Goal: Communication & Community: Share content

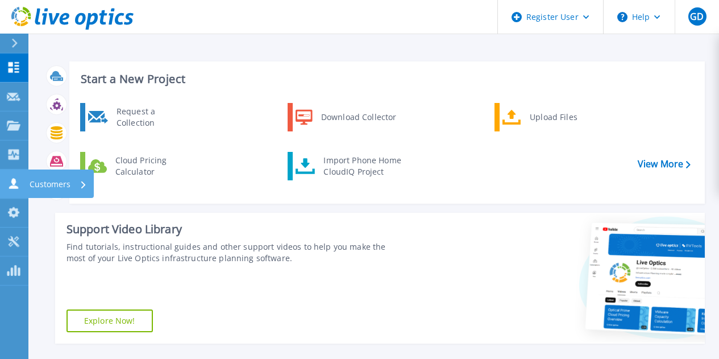
click at [18, 179] on icon at bounding box center [14, 183] width 14 height 11
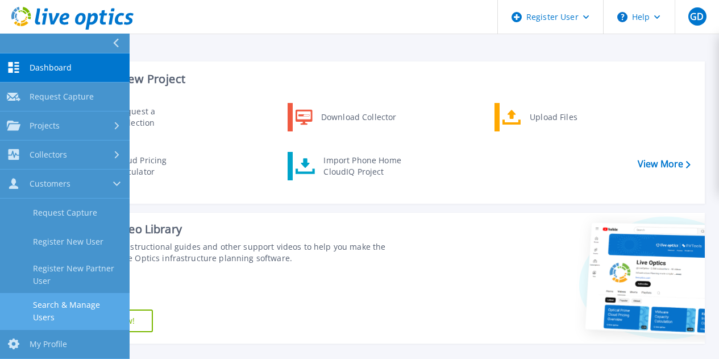
click at [98, 303] on link "Search & Manage Users" at bounding box center [65, 311] width 130 height 36
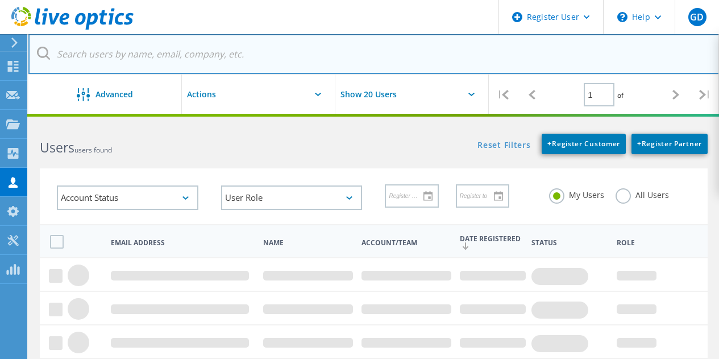
click at [107, 61] on input "text" at bounding box center [373, 54] width 691 height 40
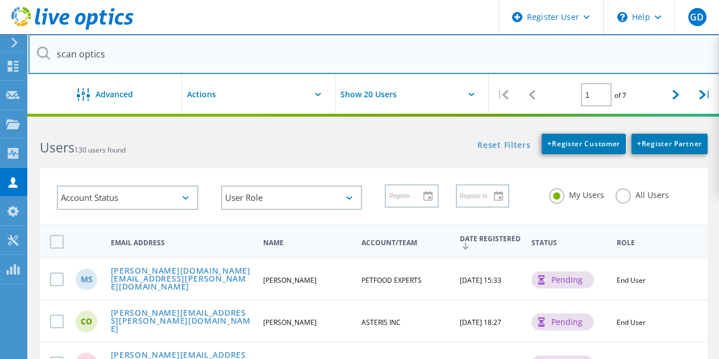
type input "scan optics"
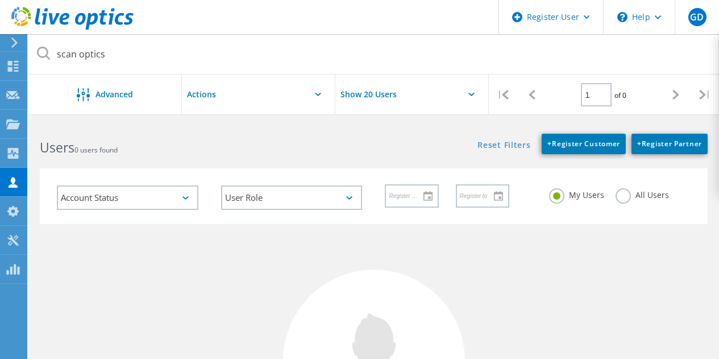
click at [623, 199] on label "All Users" at bounding box center [641, 193] width 53 height 11
click at [0, 0] on input "All Users" at bounding box center [0, 0] width 0 height 0
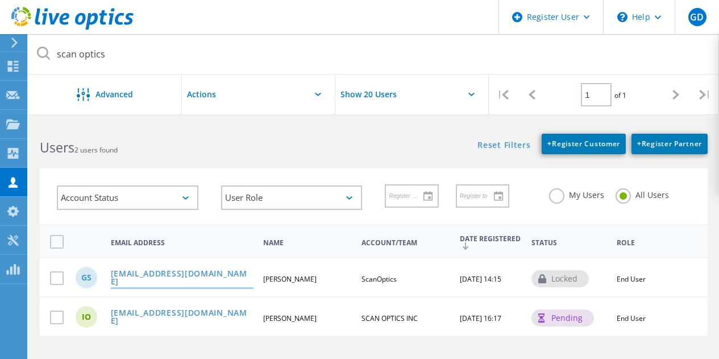
click at [156, 276] on link "[EMAIL_ADDRESS][DOMAIN_NAME]" at bounding box center [182, 278] width 143 height 18
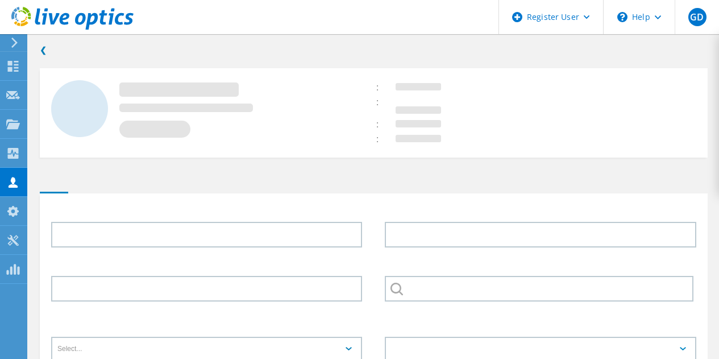
type input "Gregory"
type input "Sullivan"
type input "ScanOptics"
type input "English"
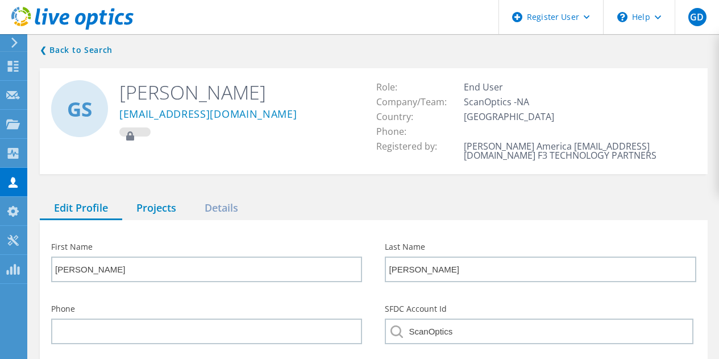
click at [163, 205] on div "Projects" at bounding box center [156, 208] width 68 height 23
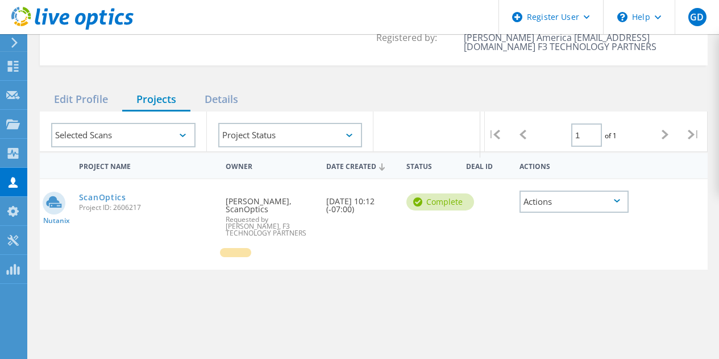
scroll to position [109, 0]
click at [111, 195] on link "ScanOptics" at bounding box center [102, 197] width 47 height 8
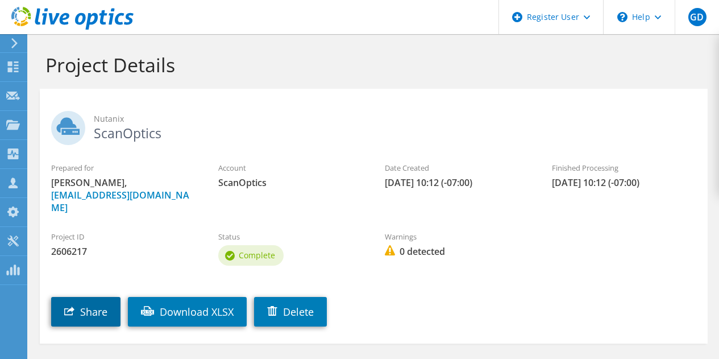
click at [91, 299] on link "Share" at bounding box center [85, 312] width 69 height 30
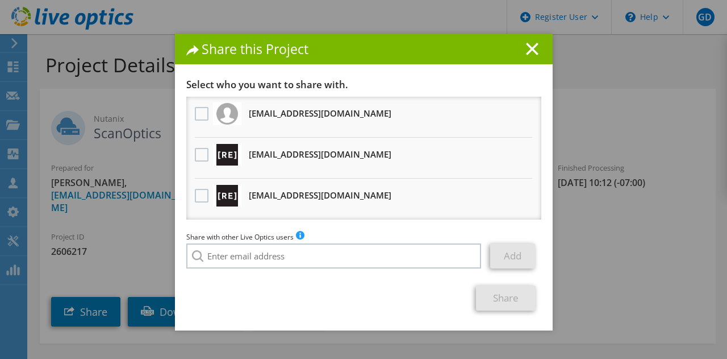
click at [192, 163] on div at bounding box center [201, 155] width 19 height 24
click at [198, 158] on label at bounding box center [203, 155] width 16 height 14
click at [0, 0] on input "checkbox" at bounding box center [0, 0] width 0 height 0
click at [202, 194] on label at bounding box center [203, 196] width 16 height 14
click at [0, 0] on input "checkbox" at bounding box center [0, 0] width 0 height 0
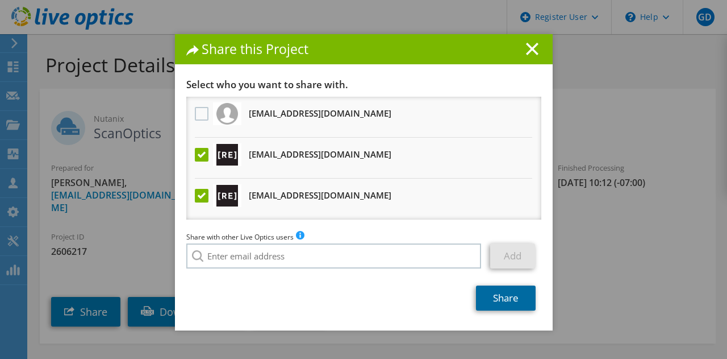
click at [493, 298] on link "Share" at bounding box center [506, 297] width 60 height 25
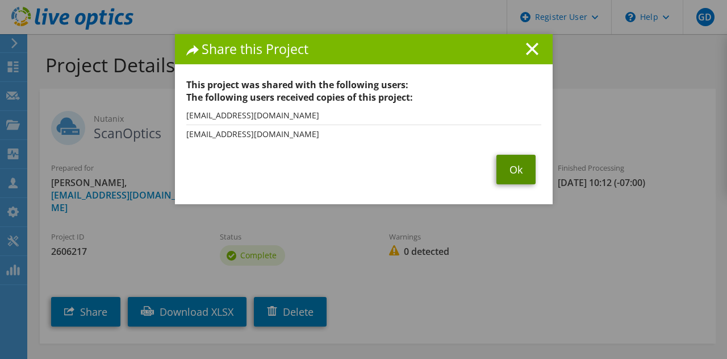
click at [529, 160] on link "Ok" at bounding box center [516, 170] width 39 height 30
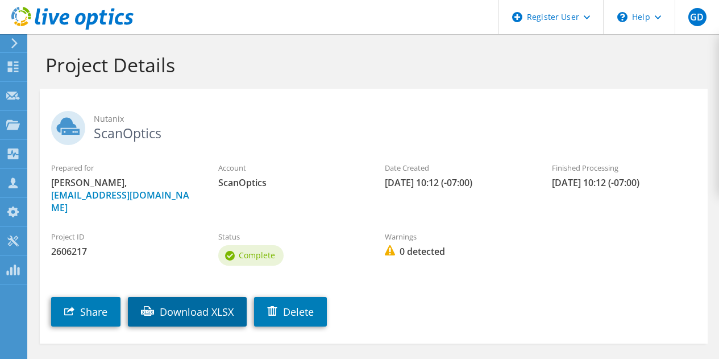
click at [209, 299] on link "Download XLSX" at bounding box center [187, 312] width 119 height 30
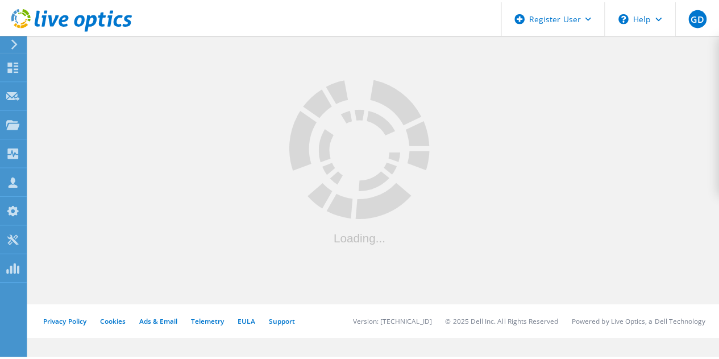
scroll to position [118, 0]
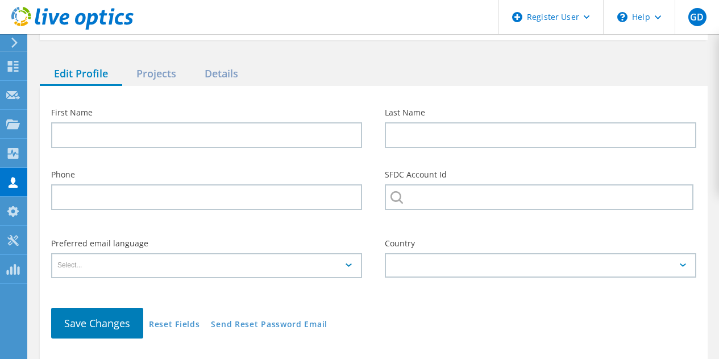
type input "Gregory"
type input "Sullivan"
type input "ScanOptics"
type input "English"
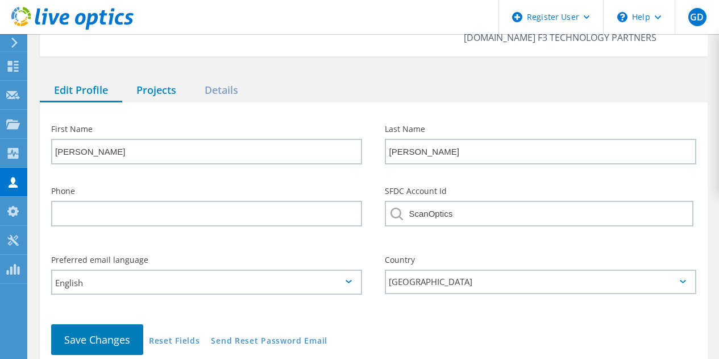
click at [156, 89] on div "Projects" at bounding box center [156, 90] width 68 height 23
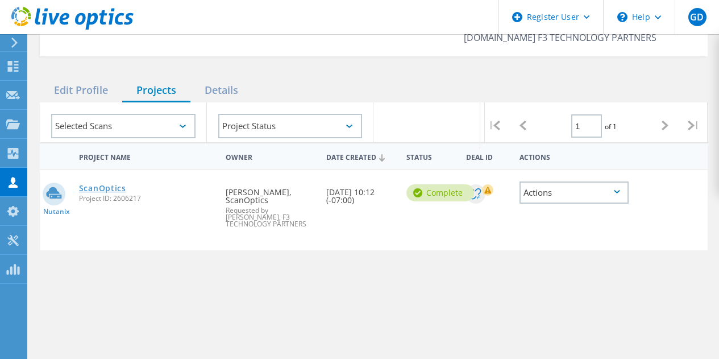
click at [105, 188] on link "ScanOptics" at bounding box center [102, 188] width 47 height 8
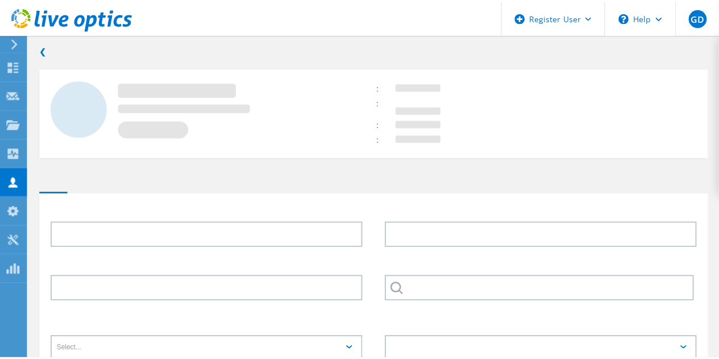
scroll to position [118, 0]
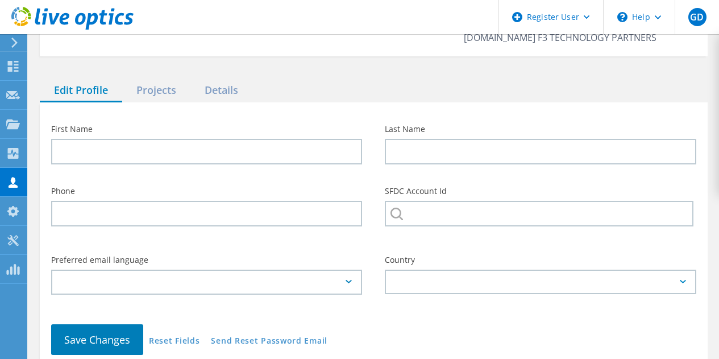
type input "[PERSON_NAME]"
type input "ScanOptics"
type input "English"
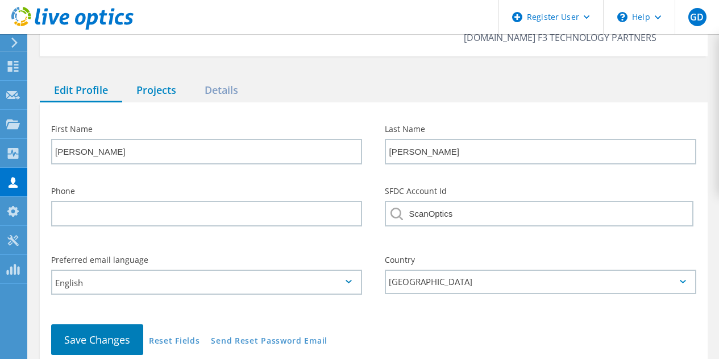
click at [151, 83] on div "Projects" at bounding box center [156, 90] width 68 height 23
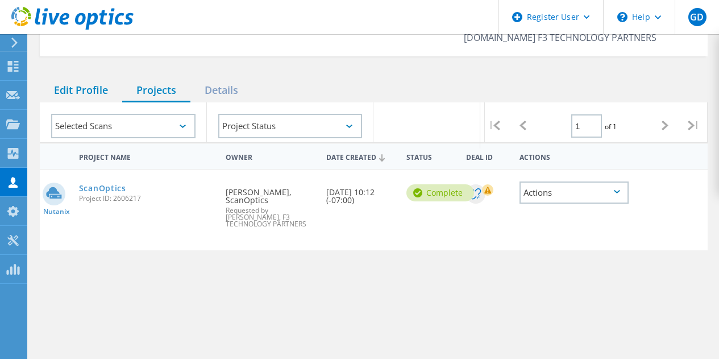
click at [91, 89] on div "Edit Profile" at bounding box center [81, 90] width 82 height 23
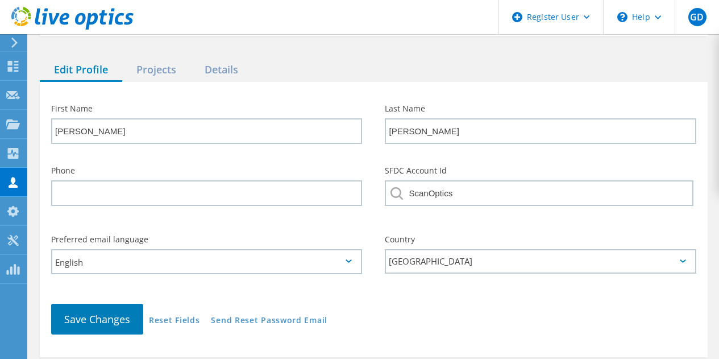
scroll to position [155, 0]
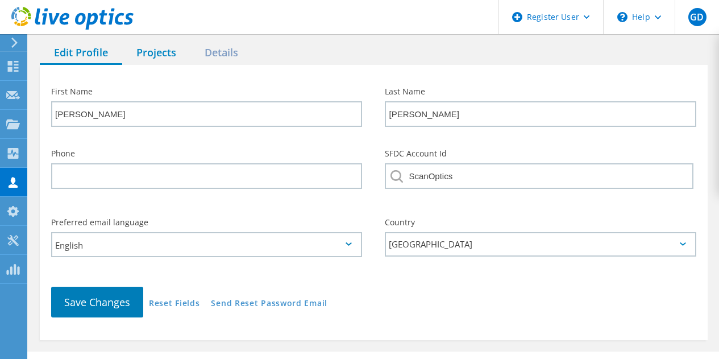
click at [153, 49] on div "Projects" at bounding box center [156, 52] width 68 height 23
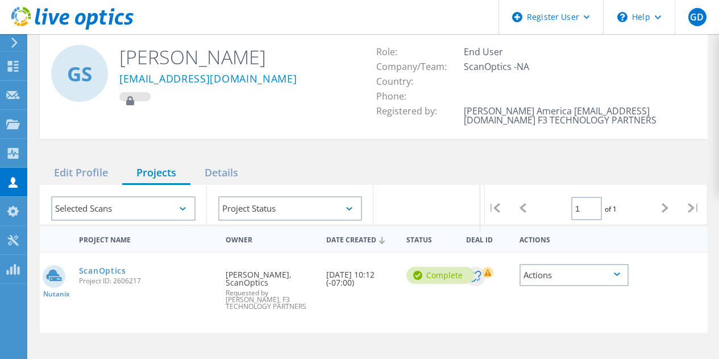
scroll to position [0, 0]
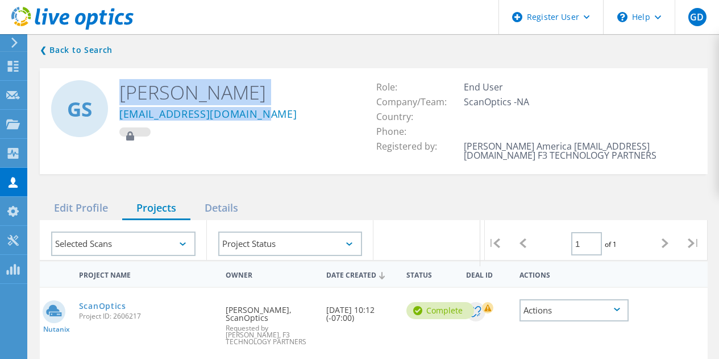
drag, startPoint x: 259, startPoint y: 108, endPoint x: 119, endPoint y: 111, distance: 139.8
click at [119, 111] on div "GS [PERSON_NAME] [EMAIL_ADDRESS][DOMAIN_NAME]" at bounding box center [207, 108] width 334 height 81
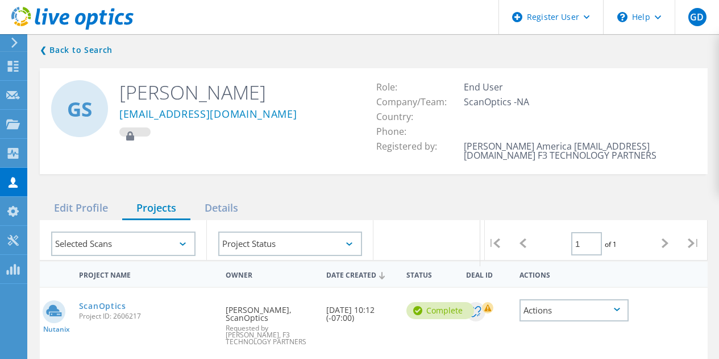
click at [280, 123] on div "[EMAIL_ADDRESS][DOMAIN_NAME]" at bounding box center [237, 116] width 237 height 23
drag, startPoint x: 270, startPoint y: 116, endPoint x: 119, endPoint y: 117, distance: 150.6
click at [119, 117] on div "[EMAIL_ADDRESS][DOMAIN_NAME]" at bounding box center [237, 116] width 237 height 23
copy link "[EMAIL_ADDRESS][DOMAIN_NAME]"
click at [8, 180] on icon at bounding box center [13, 182] width 14 height 11
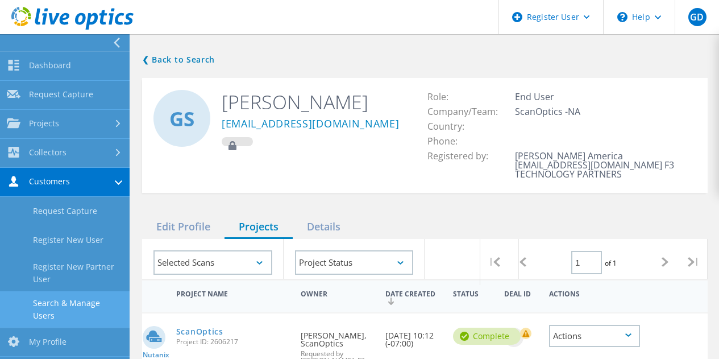
click at [82, 302] on link "Search & Manage Users" at bounding box center [65, 309] width 130 height 36
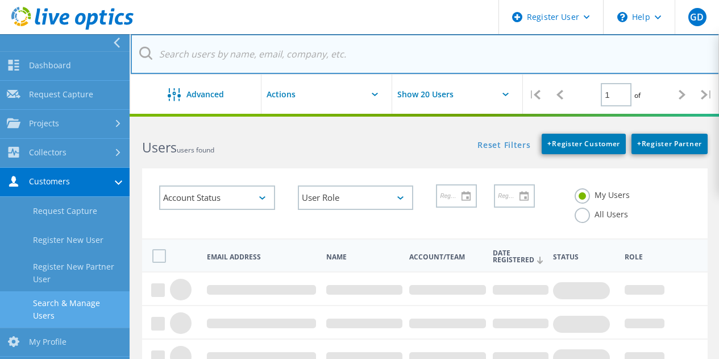
click at [215, 55] on input "text" at bounding box center [425, 54] width 589 height 40
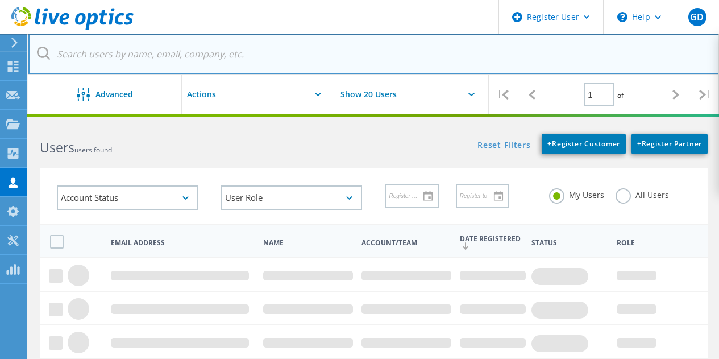
paste input "[EMAIL_ADDRESS][DOMAIN_NAME]"
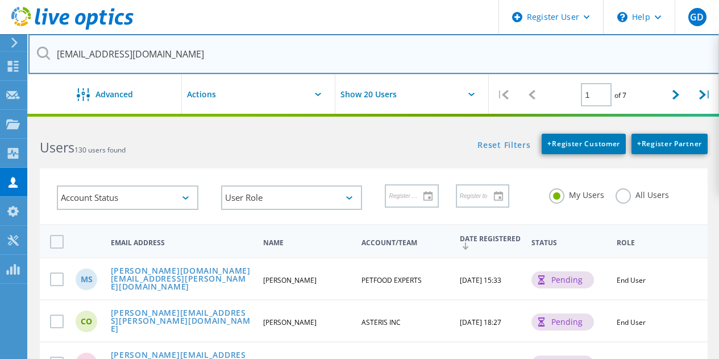
type input "[EMAIL_ADDRESS][DOMAIN_NAME]"
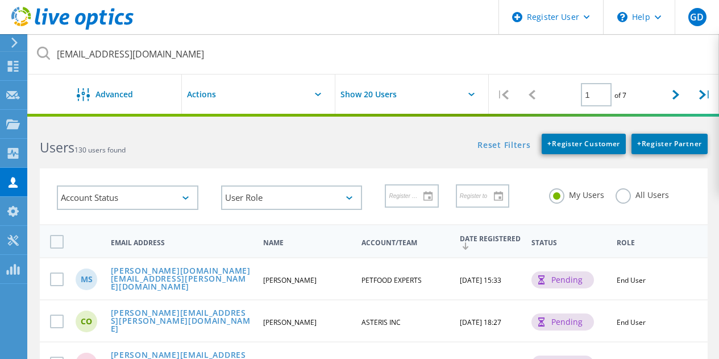
click at [212, 131] on div "Users 130 users found" at bounding box center [200, 137] width 345 height 30
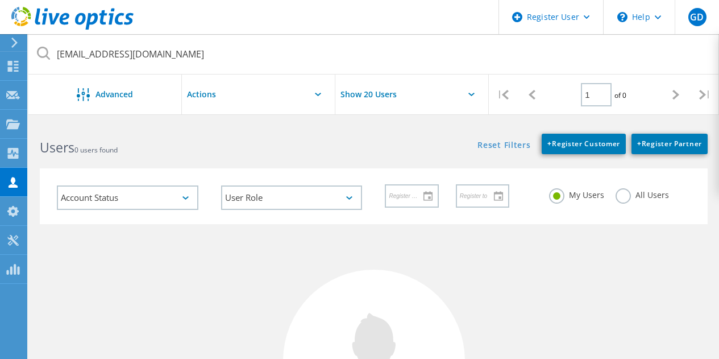
click at [631, 199] on div "All Users" at bounding box center [641, 196] width 53 height 16
click at [615, 189] on label "All Users" at bounding box center [641, 193] width 53 height 11
click at [0, 0] on input "All Users" at bounding box center [0, 0] width 0 height 0
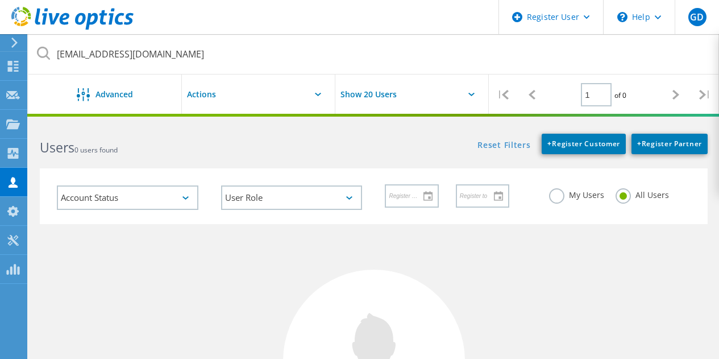
click at [406, 146] on div "Reset Filters + Register Customer + Register Partner Show Filters" at bounding box center [545, 138] width 345 height 32
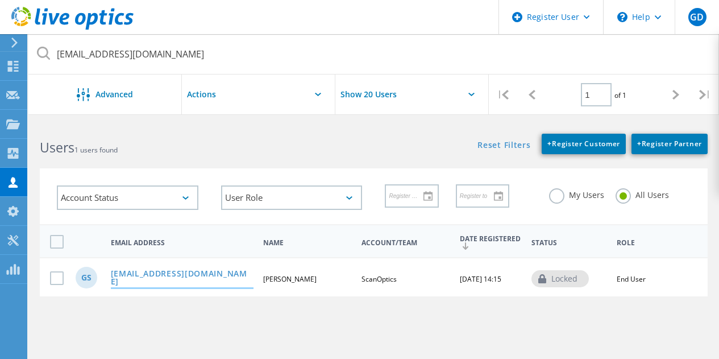
click at [201, 274] on link "[EMAIL_ADDRESS][DOMAIN_NAME]" at bounding box center [182, 278] width 143 height 18
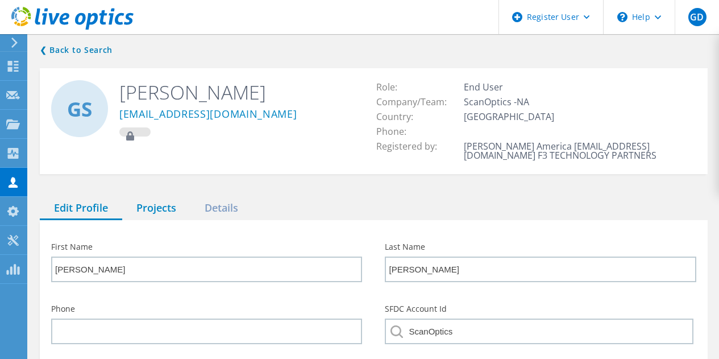
click at [157, 210] on div "Projects" at bounding box center [156, 208] width 68 height 23
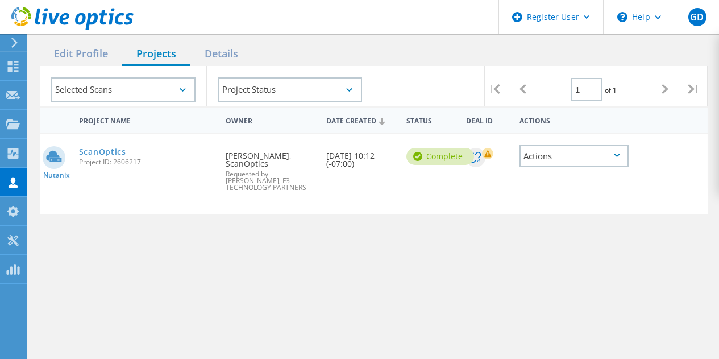
scroll to position [156, 0]
